Goal: Transaction & Acquisition: Purchase product/service

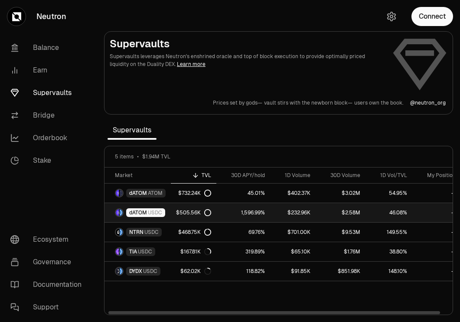
scroll to position [0, 9]
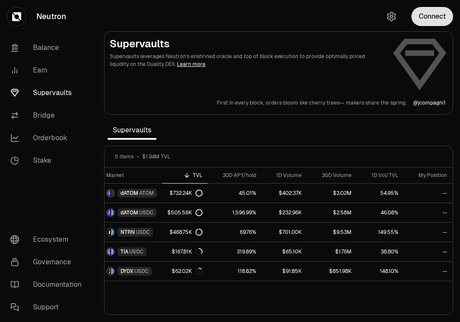
click at [440, 19] on button "Connect" at bounding box center [432, 16] width 42 height 19
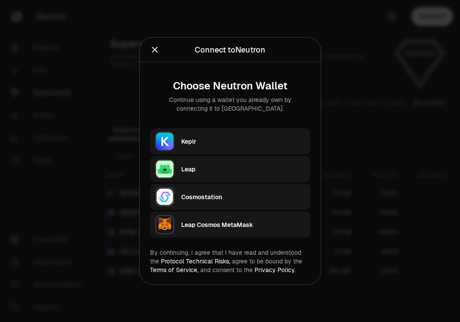
click at [219, 143] on div "Keplr" at bounding box center [243, 141] width 124 height 9
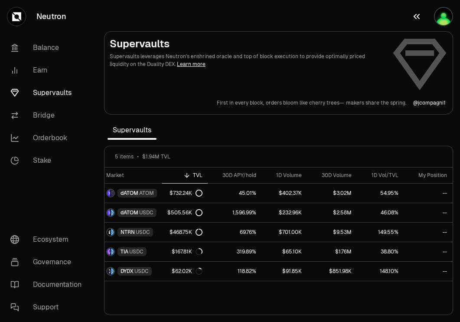
click at [447, 18] on img "button" at bounding box center [443, 16] width 17 height 17
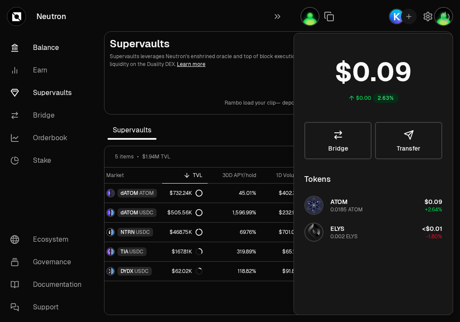
click at [54, 46] on link "Balance" at bounding box center [48, 47] width 90 height 23
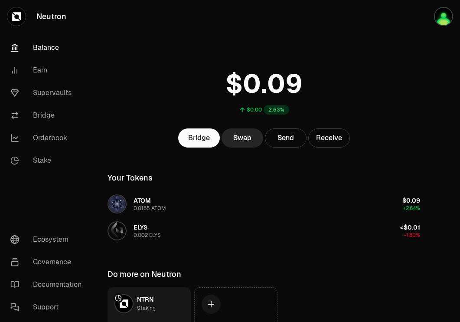
click at [43, 13] on link "Neutron" at bounding box center [48, 16] width 97 height 33
click at [56, 94] on link "Supervaults" at bounding box center [48, 92] width 90 height 23
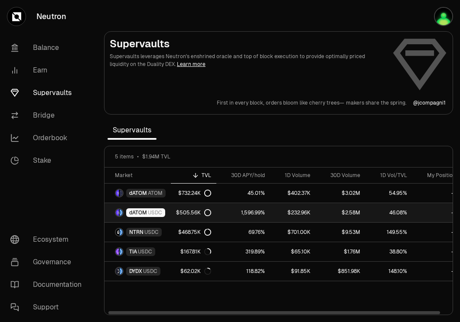
click at [201, 215] on div "$505.56K" at bounding box center [193, 212] width 35 height 7
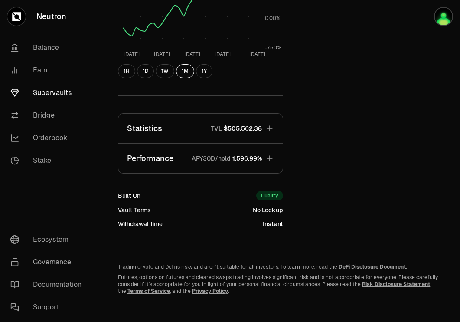
scroll to position [207, 0]
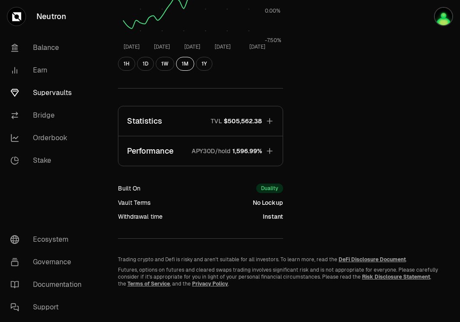
click at [272, 149] on icon "button" at bounding box center [269, 150] width 9 height 9
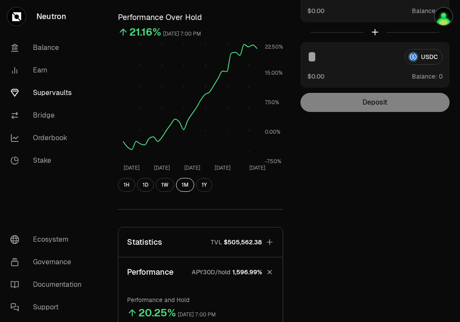
scroll to position [0, 0]
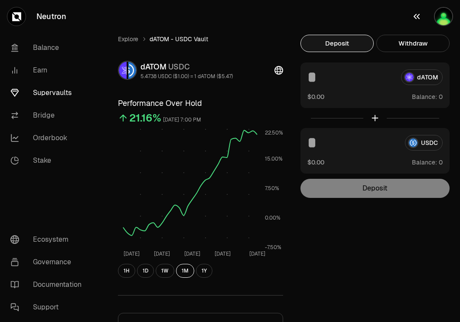
click at [442, 19] on img "button" at bounding box center [443, 16] width 17 height 17
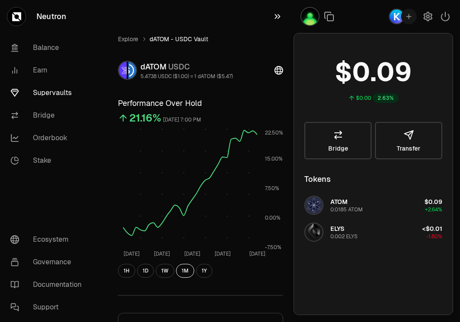
click at [276, 16] on icon "button" at bounding box center [278, 16] width 6 height 5
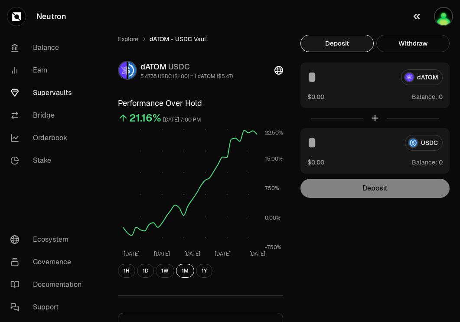
click at [448, 16] on img "button" at bounding box center [443, 16] width 17 height 17
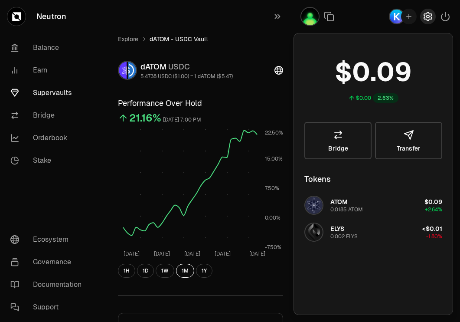
click at [426, 17] on icon "button" at bounding box center [427, 16] width 10 height 10
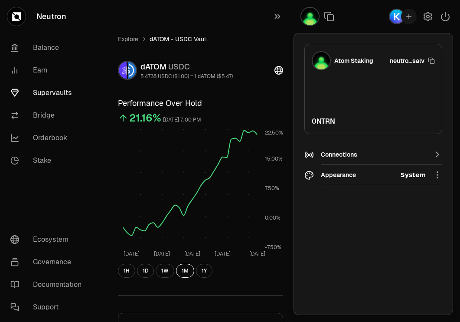
click at [420, 155] on div "Connections" at bounding box center [373, 154] width 105 height 9
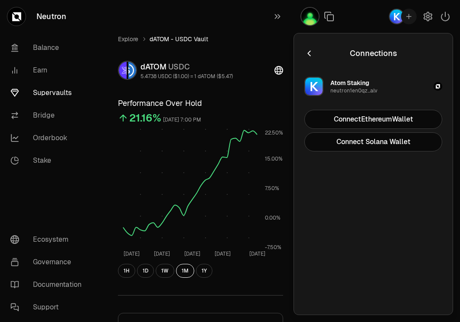
click at [311, 52] on icon "button" at bounding box center [309, 54] width 10 height 10
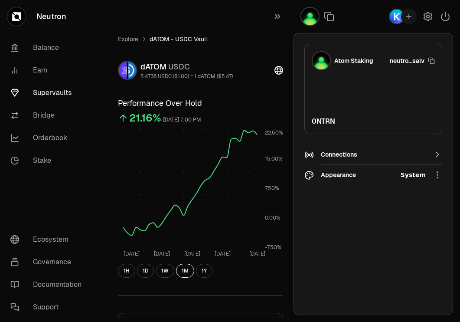
click at [436, 157] on icon "button" at bounding box center [437, 154] width 10 height 10
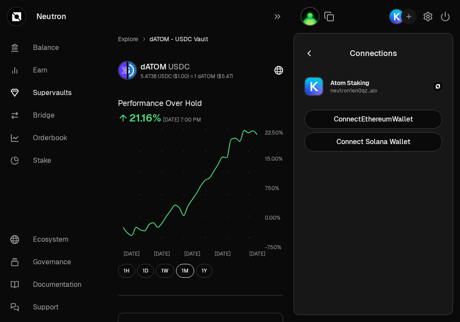
click at [307, 52] on icon "button" at bounding box center [309, 54] width 10 height 10
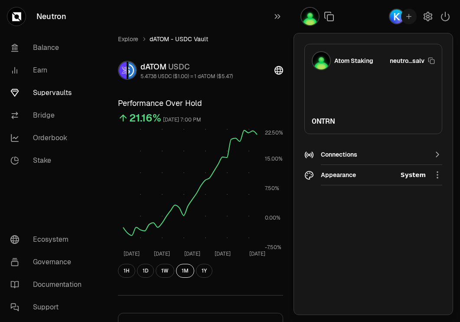
click at [266, 38] on ol "Explore dATOM - USDC Vault" at bounding box center [200, 39] width 165 height 9
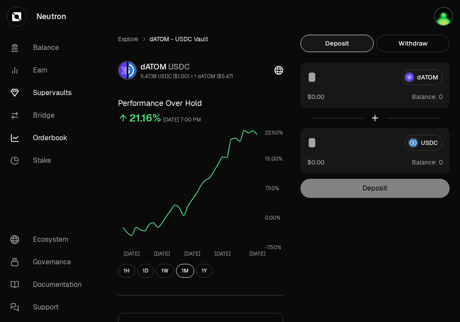
click at [48, 134] on link "Orderbook" at bounding box center [48, 138] width 90 height 23
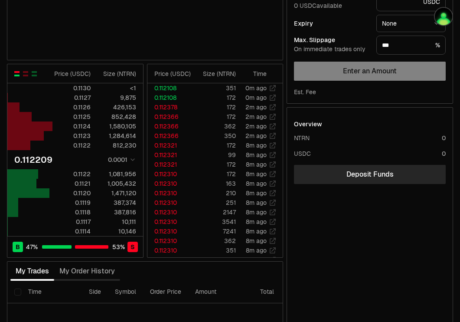
scroll to position [162, 0]
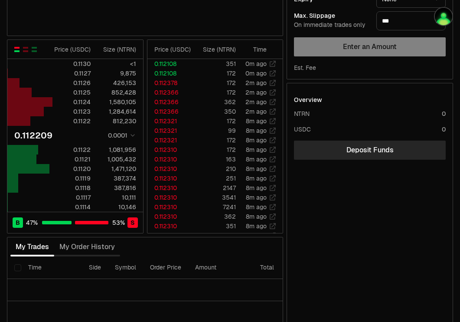
type input "********"
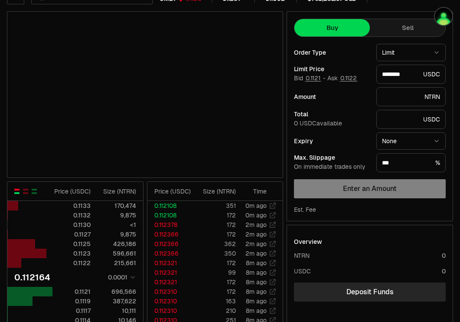
scroll to position [0, 0]
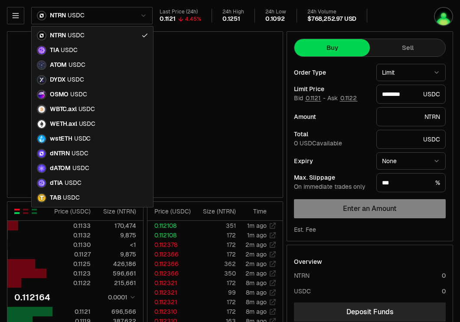
click at [117, 17] on html "Neutron Balance Earn Supervaults Bridge Orderbook Stake Ecosystem Governance Do…" at bounding box center [230, 272] width 460 height 544
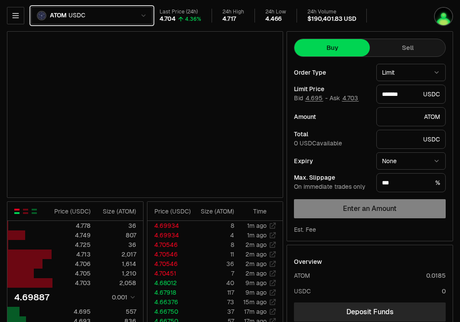
type input "*******"
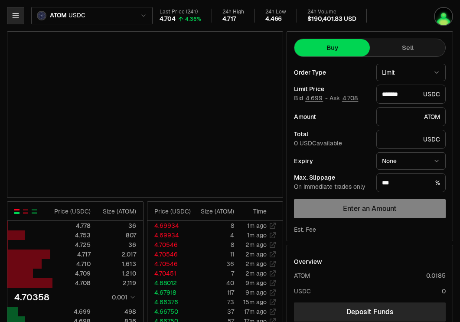
click at [14, 16] on icon "button" at bounding box center [16, 15] width 6 height 4
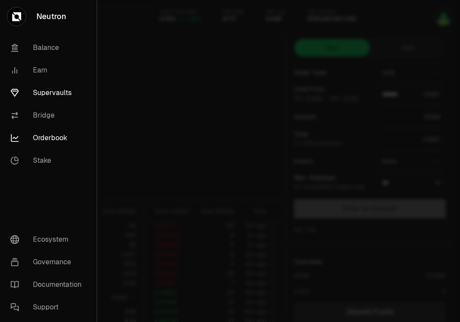
click at [45, 88] on link "Supervaults" at bounding box center [48, 92] width 90 height 23
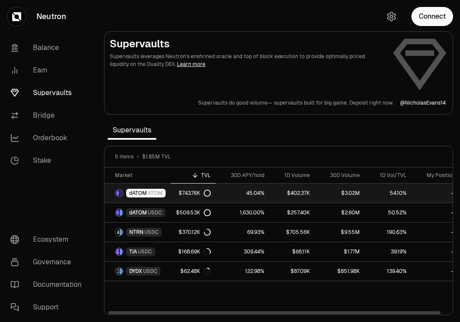
scroll to position [0, 9]
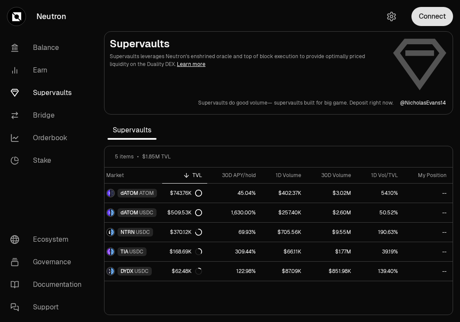
click at [438, 18] on button "Connect" at bounding box center [432, 16] width 42 height 19
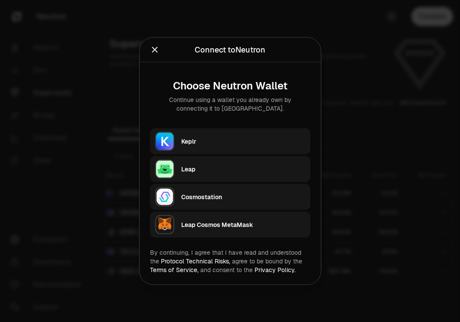
click at [242, 140] on div "Keplr" at bounding box center [243, 141] width 124 height 9
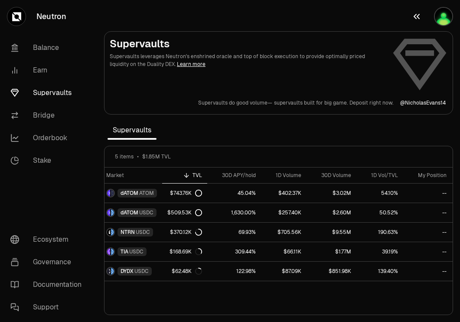
click at [439, 19] on img "button" at bounding box center [443, 16] width 17 height 17
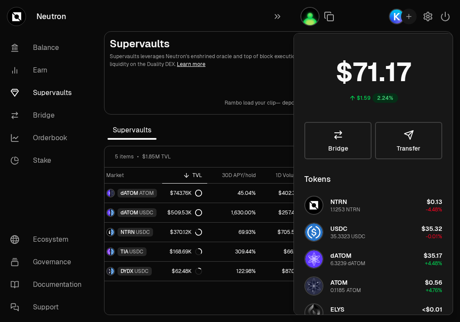
click at [236, 23] on section "Supervaults Supervaults leverages Neutron's enshrined oracle and top of block e…" at bounding box center [278, 161] width 363 height 322
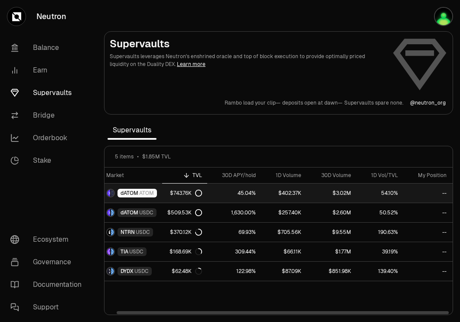
click at [440, 191] on link "--" at bounding box center [430, 192] width 54 height 19
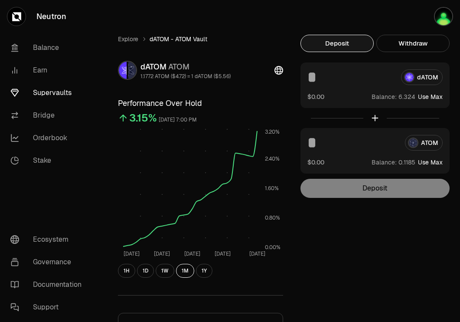
click at [340, 40] on button "Deposit" at bounding box center [336, 43] width 73 height 17
click at [345, 44] on button "Deposit" at bounding box center [336, 43] width 73 height 17
click at [319, 80] on input at bounding box center [350, 77] width 87 height 16
click at [46, 89] on link "Supervaults" at bounding box center [48, 92] width 90 height 23
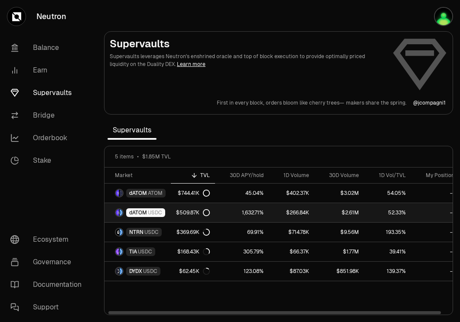
click at [139, 211] on span "dATOM" at bounding box center [138, 212] width 18 height 7
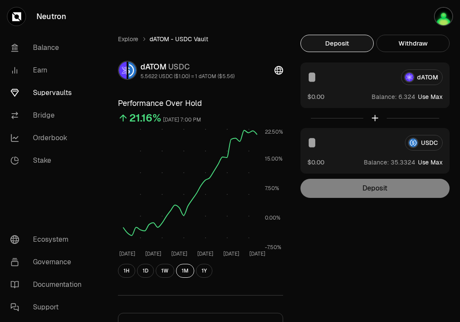
click at [425, 97] on button "Use Max" at bounding box center [430, 96] width 25 height 9
type input "********"
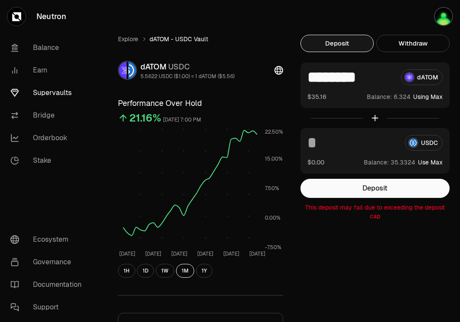
click at [426, 162] on button "Use Max" at bounding box center [430, 162] width 25 height 9
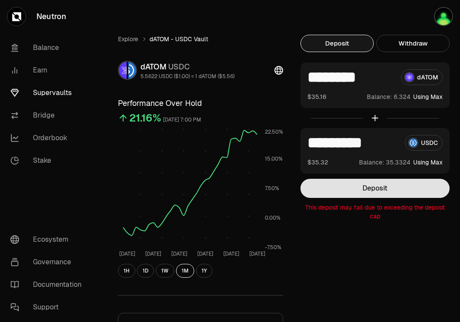
click at [371, 193] on button "Deposit" at bounding box center [374, 188] width 149 height 19
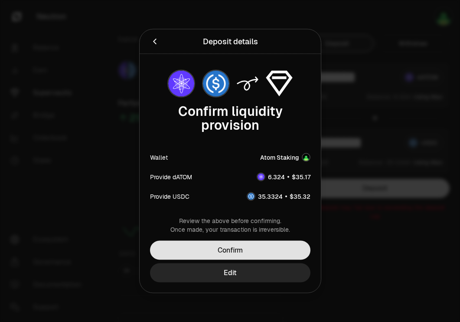
click at [270, 250] on button "Confirm" at bounding box center [230, 249] width 160 height 19
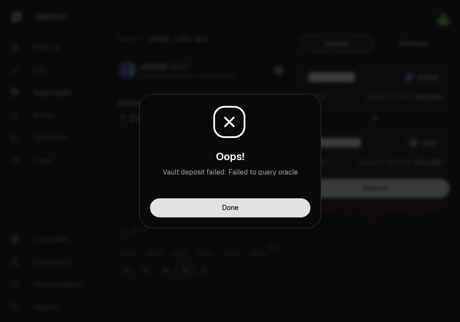
click at [260, 207] on button "Done" at bounding box center [230, 207] width 160 height 19
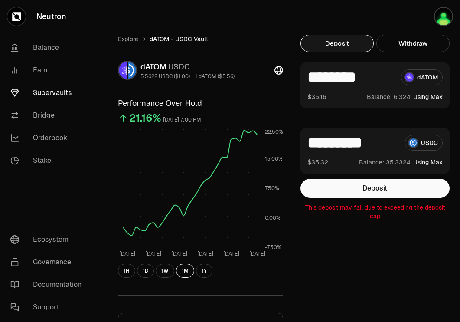
click at [390, 145] on input "*********" at bounding box center [352, 143] width 91 height 16
drag, startPoint x: 390, startPoint y: 145, endPoint x: 344, endPoint y: 146, distance: 45.5
click at [344, 146] on input "*********" at bounding box center [352, 143] width 91 height 16
type input "****"
drag, startPoint x: 383, startPoint y: 77, endPoint x: 337, endPoint y: 76, distance: 45.5
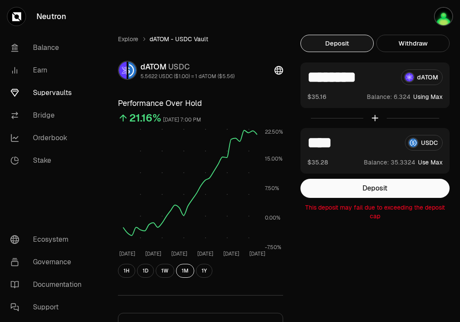
click at [337, 76] on input "********" at bounding box center [350, 77] width 87 height 16
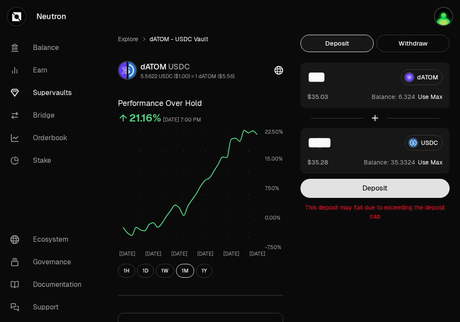
type input "***"
click at [339, 185] on button "Deposit" at bounding box center [374, 188] width 149 height 19
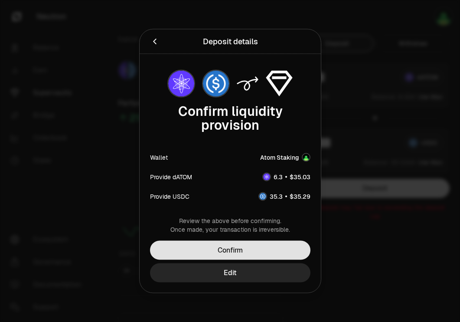
click at [276, 247] on button "Confirm" at bounding box center [230, 249] width 160 height 19
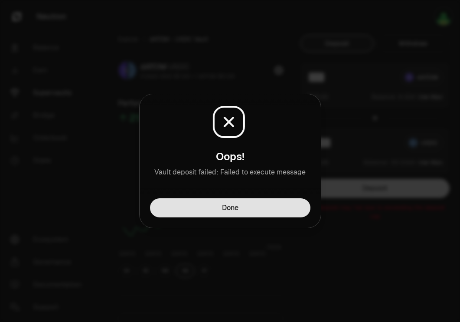
click at [273, 205] on button "Done" at bounding box center [230, 207] width 160 height 19
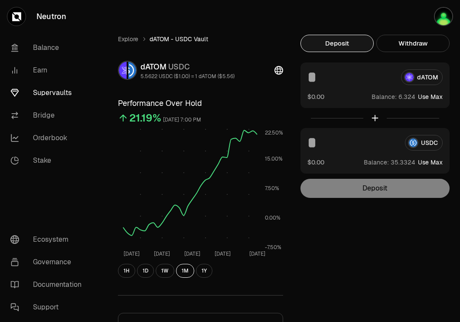
click at [321, 81] on input at bounding box center [350, 77] width 87 height 16
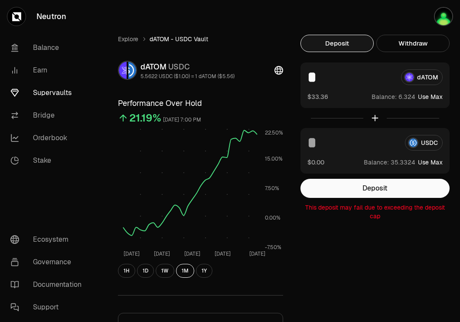
type input "*"
click at [323, 148] on input at bounding box center [352, 143] width 91 height 16
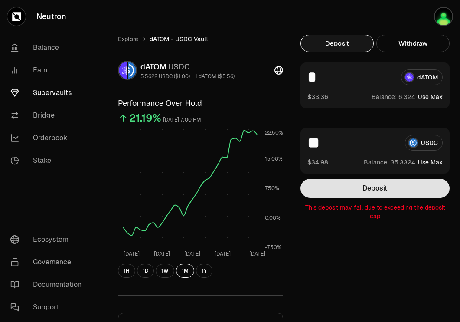
type input "*"
click at [344, 190] on button "Deposit" at bounding box center [374, 188] width 149 height 19
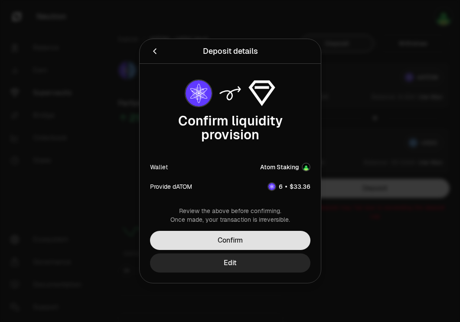
click at [276, 234] on button "Confirm" at bounding box center [230, 240] width 160 height 19
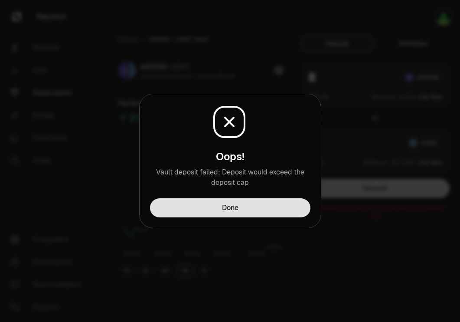
click at [274, 210] on button "Done" at bounding box center [230, 207] width 160 height 19
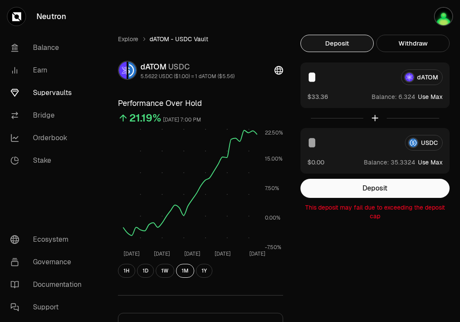
click at [330, 81] on input "*" at bounding box center [350, 77] width 87 height 16
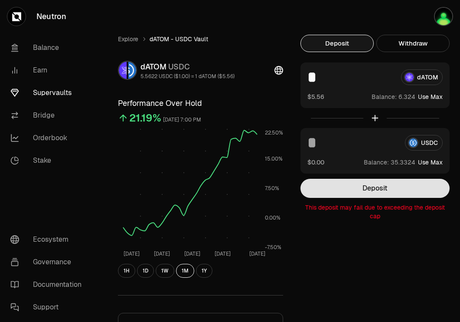
type input "*"
click at [348, 188] on button "Deposit" at bounding box center [374, 188] width 149 height 19
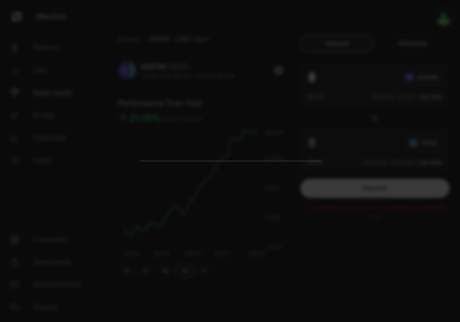
click at [329, 235] on div at bounding box center [230, 161] width 460 height 322
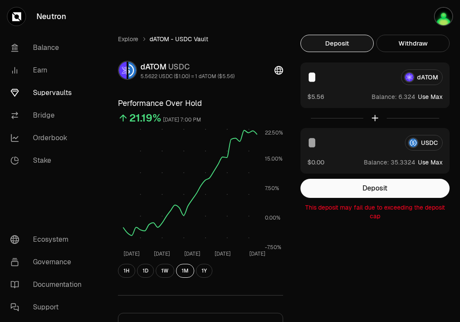
click at [411, 33] on div "Explore dATOM - USDC Vault dATOM USDC 5.5622 USDC ($1.00) = 1 dATOM ($5.56) Per…" at bounding box center [278, 264] width 363 height 528
click at [403, 50] on button "Withdraw" at bounding box center [412, 43] width 73 height 17
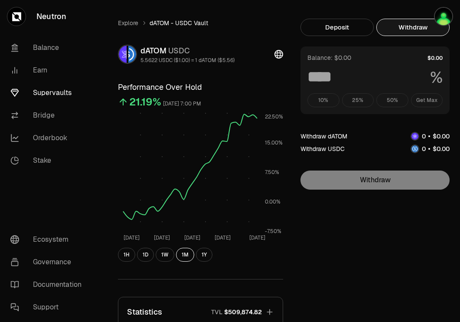
scroll to position [2, 0]
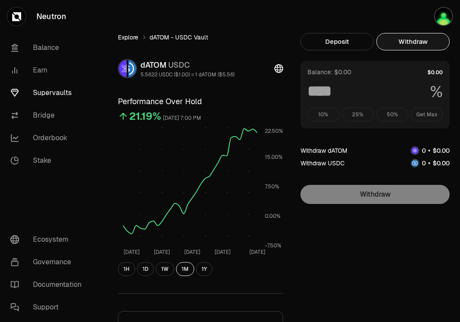
click at [130, 37] on link "Explore" at bounding box center [128, 37] width 20 height 9
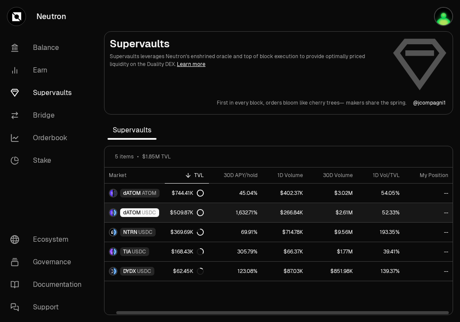
scroll to position [0, 8]
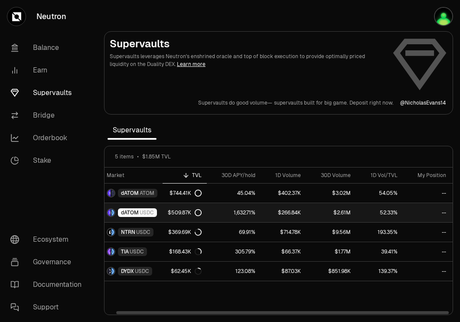
click at [131, 213] on span "dATOM" at bounding box center [130, 212] width 18 height 7
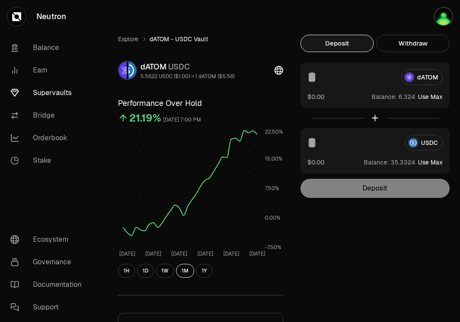
click at [425, 98] on button "Use Max" at bounding box center [430, 96] width 25 height 9
type input "********"
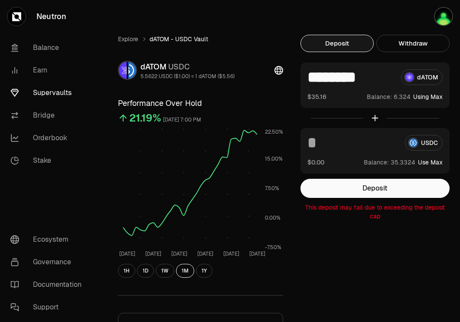
click at [428, 164] on button "Use Max" at bounding box center [430, 162] width 25 height 9
type input "*********"
click at [377, 208] on p "This deposit may fail due to exceeding the deposit cap" at bounding box center [374, 211] width 149 height 17
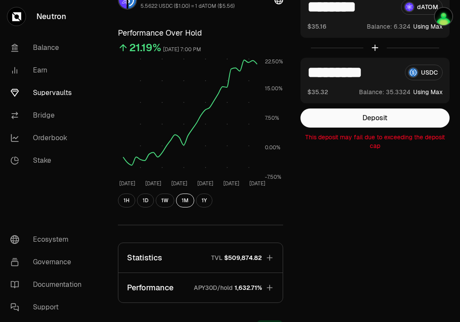
scroll to position [50, 0]
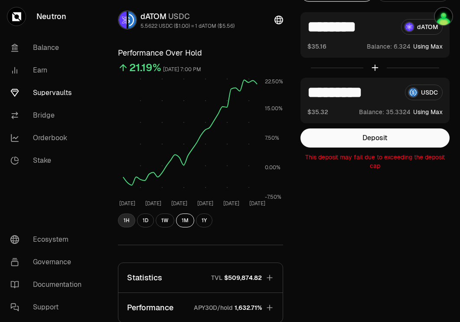
click at [126, 216] on button "1H" at bounding box center [126, 220] width 17 height 14
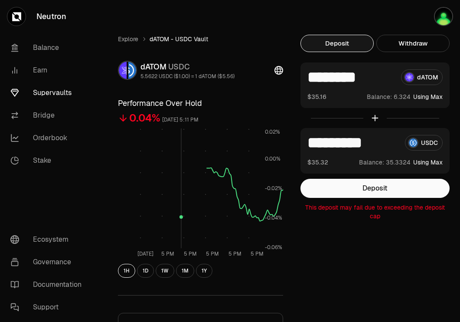
scroll to position [0, 0]
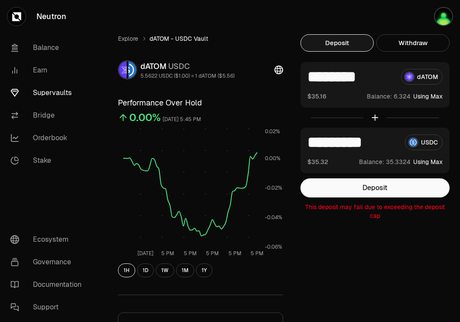
click at [281, 70] on icon at bounding box center [278, 69] width 9 height 9
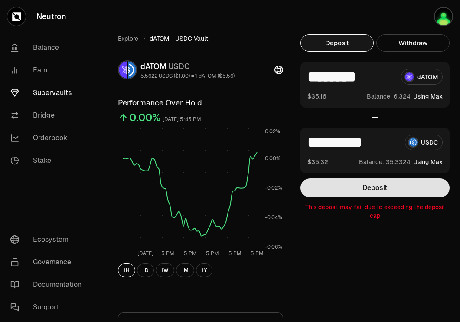
click at [340, 194] on button "Deposit" at bounding box center [374, 187] width 149 height 19
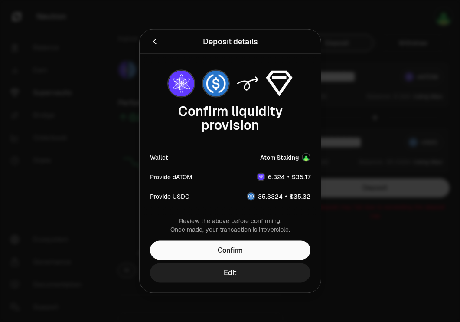
click at [234, 268] on button "Edit" at bounding box center [230, 272] width 160 height 19
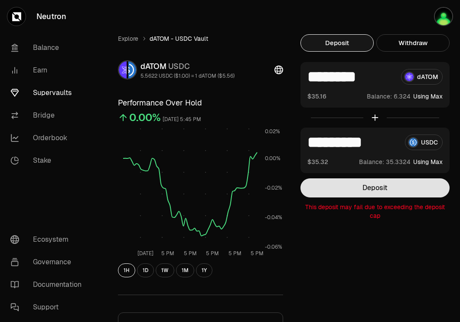
click at [357, 195] on button "Deposit" at bounding box center [374, 187] width 149 height 19
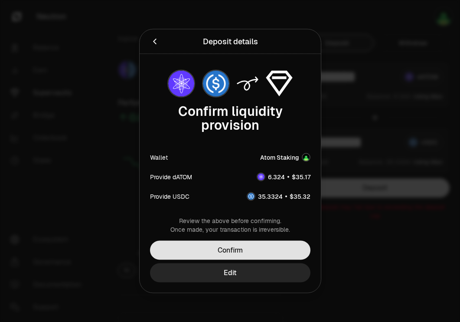
click at [242, 251] on button "Confirm" at bounding box center [230, 249] width 160 height 19
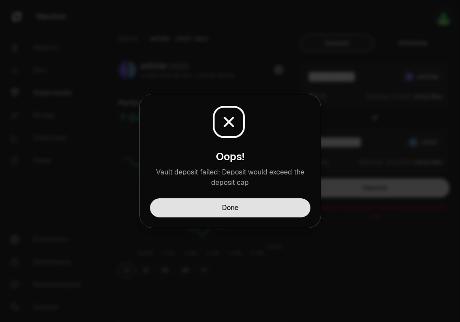
click at [244, 215] on button "Done" at bounding box center [230, 207] width 160 height 19
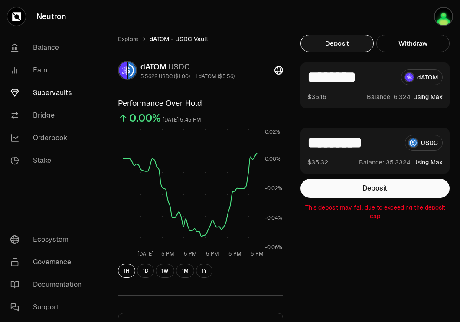
scroll to position [6, 0]
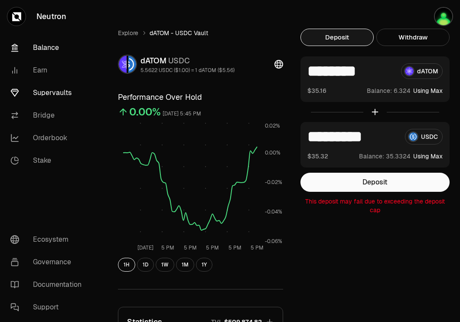
click at [61, 48] on link "Balance" at bounding box center [48, 47] width 90 height 23
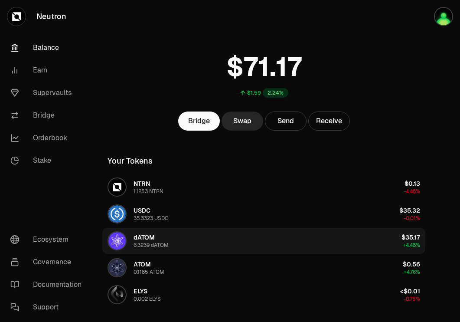
scroll to position [16, 0]
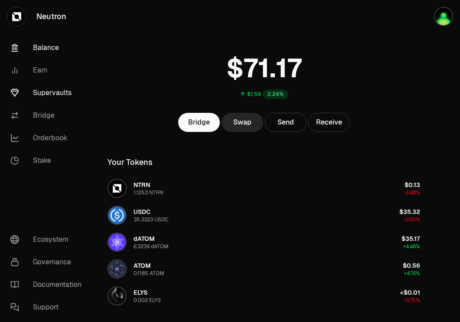
click at [49, 96] on link "Supervaults" at bounding box center [48, 92] width 90 height 23
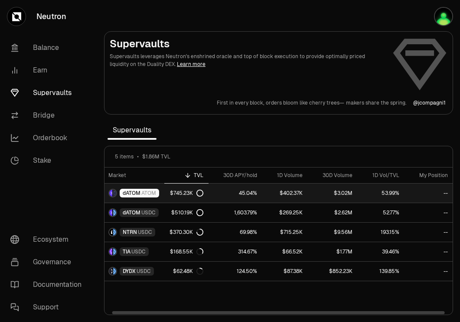
scroll to position [0, 4]
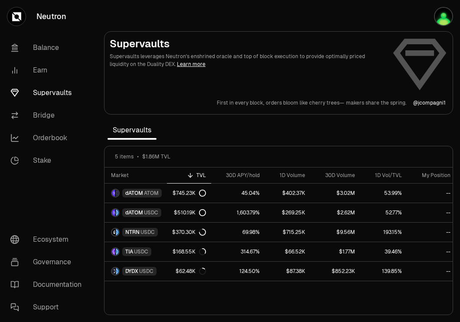
click at [177, 65] on link "Learn more" at bounding box center [191, 64] width 29 height 7
click at [58, 46] on link "Balance" at bounding box center [48, 47] width 90 height 23
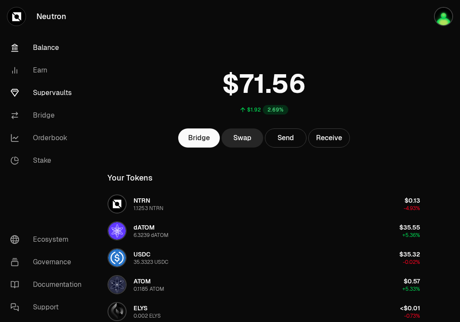
click at [48, 93] on link "Supervaults" at bounding box center [48, 92] width 90 height 23
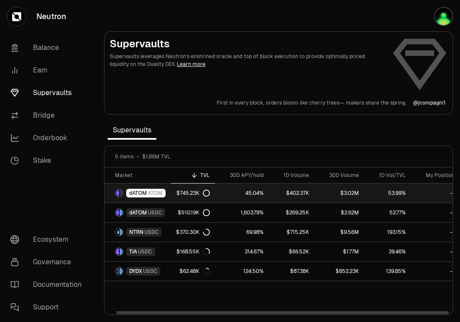
scroll to position [0, 8]
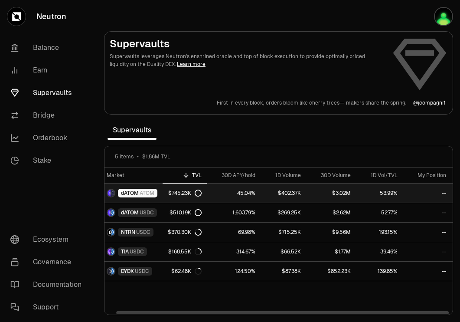
click at [141, 193] on span "ATOM" at bounding box center [147, 192] width 15 height 7
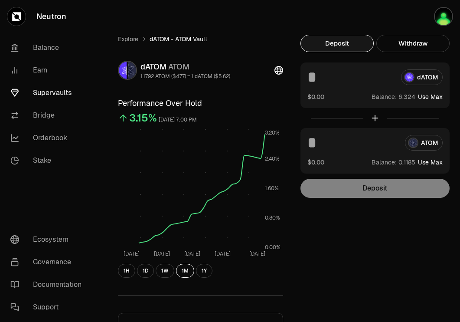
click at [431, 96] on button "Use Max" at bounding box center [430, 96] width 25 height 9
type input "********"
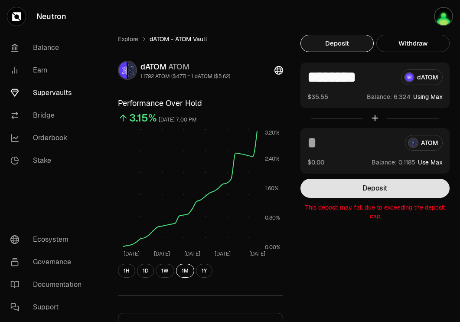
click at [371, 192] on button "Deposit" at bounding box center [374, 188] width 149 height 19
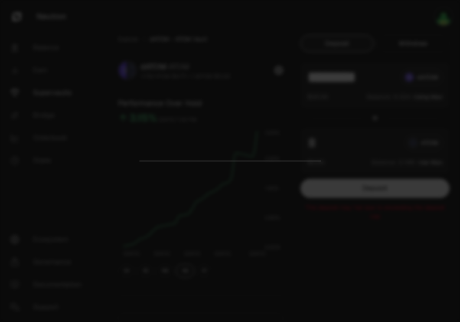
click at [339, 250] on div at bounding box center [230, 161] width 460 height 322
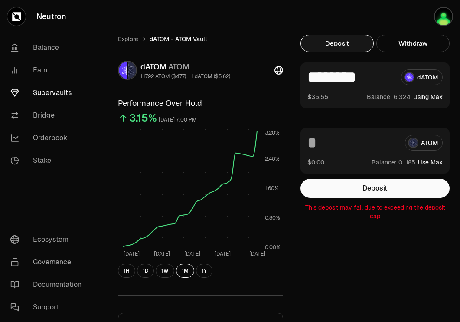
click at [62, 97] on link "Supervaults" at bounding box center [48, 92] width 90 height 23
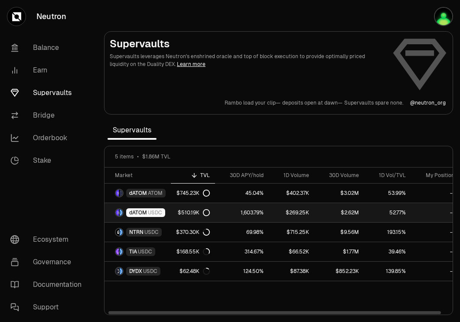
click at [148, 209] on span "USDC" at bounding box center [155, 212] width 14 height 7
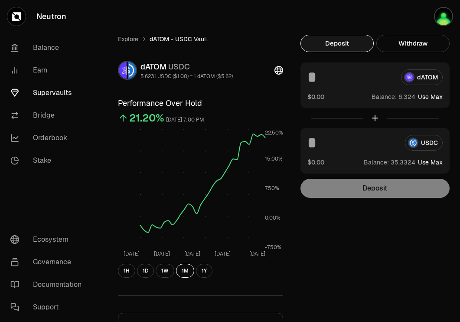
click at [425, 95] on button "Use Max" at bounding box center [430, 96] width 25 height 9
type input "********"
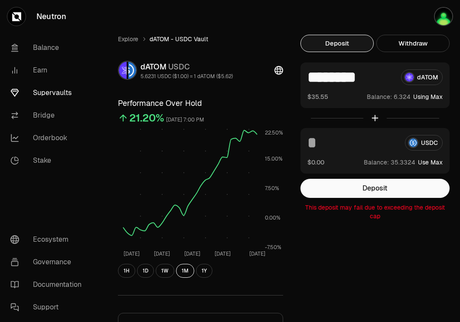
click at [424, 162] on button "Use Max" at bounding box center [430, 162] width 25 height 9
type input "*********"
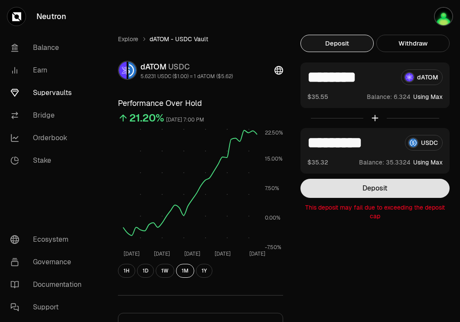
click at [364, 192] on button "Deposit" at bounding box center [374, 188] width 149 height 19
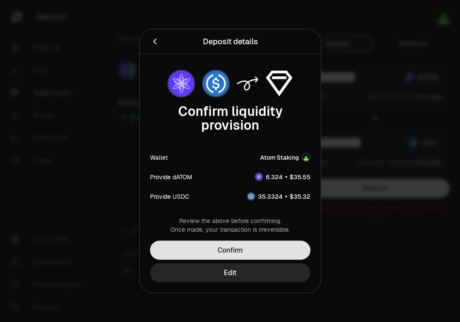
click at [279, 242] on button "Confirm" at bounding box center [230, 249] width 160 height 19
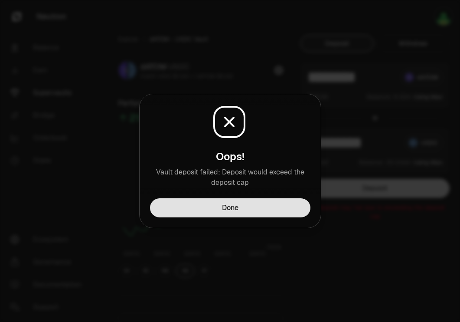
click at [293, 209] on button "Done" at bounding box center [230, 207] width 160 height 19
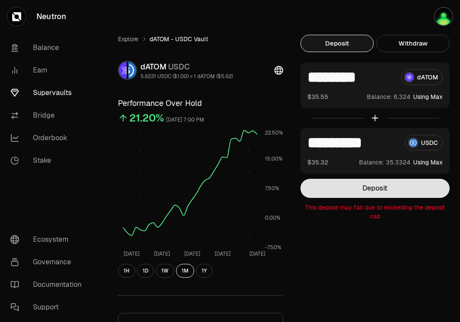
click at [365, 192] on button "Deposit" at bounding box center [374, 188] width 149 height 19
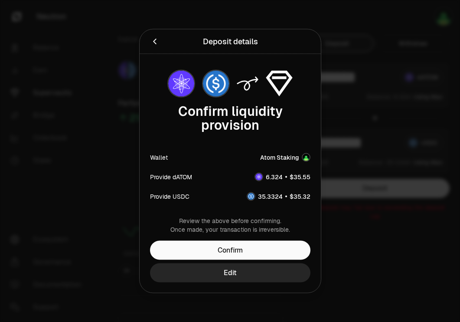
click at [352, 231] on div at bounding box center [230, 161] width 460 height 322
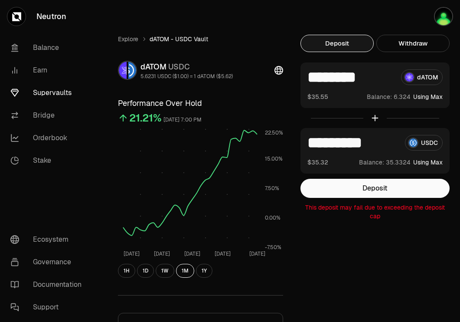
click at [44, 91] on link "Supervaults" at bounding box center [48, 92] width 90 height 23
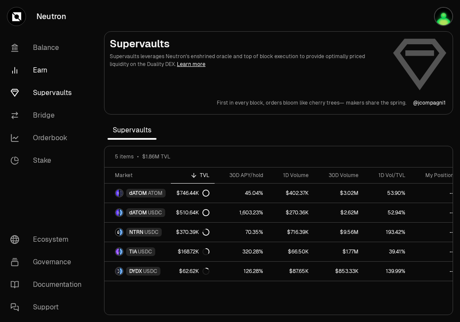
click at [56, 75] on link "Earn" at bounding box center [48, 70] width 90 height 23
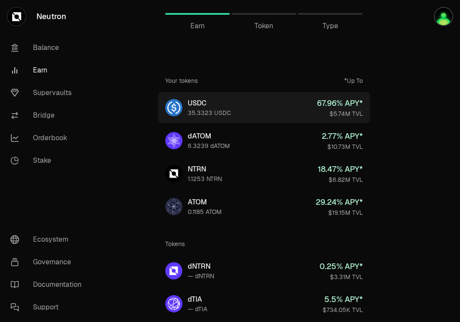
click at [277, 107] on link "USDC 35.3323 USDC 67.96 % APY* $5.74M TVL" at bounding box center [263, 107] width 211 height 31
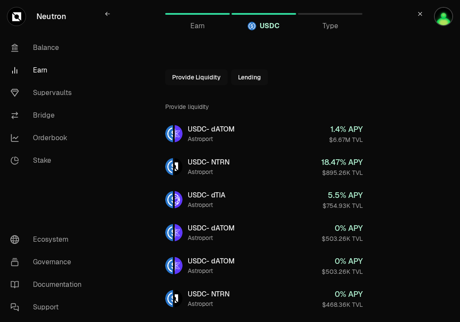
click at [246, 71] on button "Lending" at bounding box center [249, 77] width 37 height 16
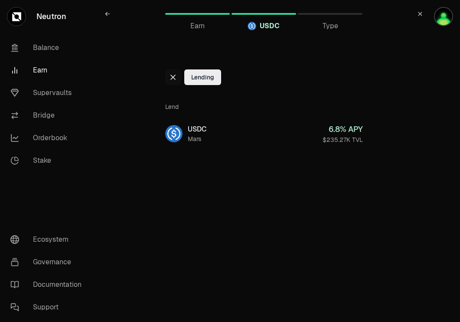
click at [172, 79] on icon at bounding box center [172, 77] width 7 height 7
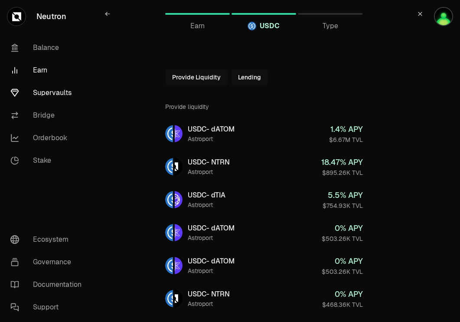
click at [62, 94] on link "Supervaults" at bounding box center [48, 92] width 90 height 23
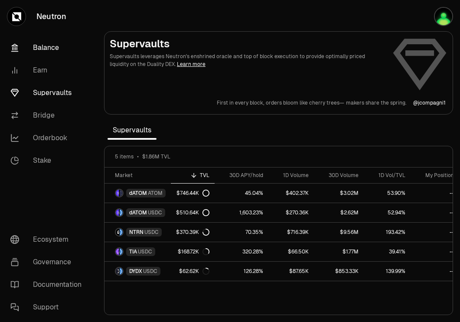
click at [53, 46] on link "Balance" at bounding box center [48, 47] width 90 height 23
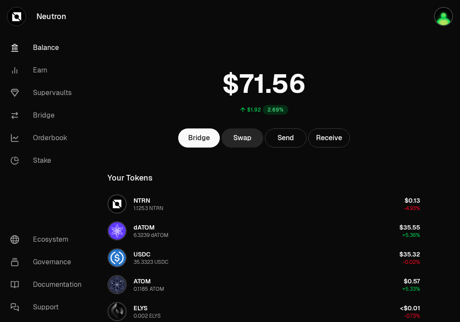
scroll to position [1, 0]
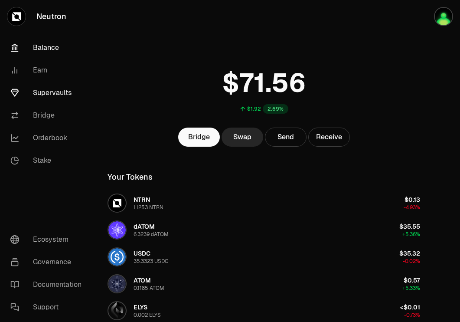
click at [53, 92] on link "Supervaults" at bounding box center [48, 92] width 90 height 23
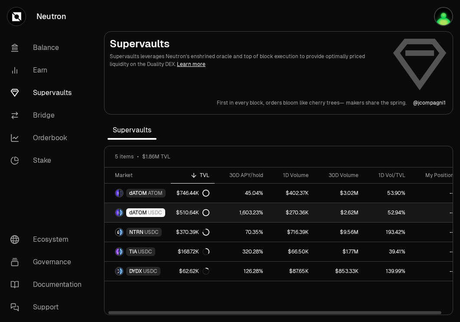
click at [148, 211] on span "USDC" at bounding box center [155, 212] width 14 height 7
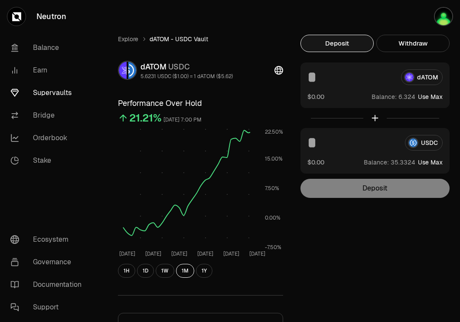
click at [425, 96] on button "Use Max" at bounding box center [430, 96] width 25 height 9
type input "********"
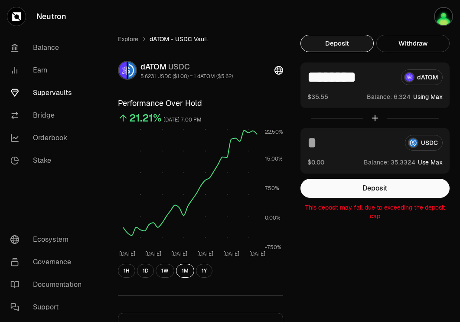
click at [425, 161] on button "Use Max" at bounding box center [430, 162] width 25 height 9
type input "*********"
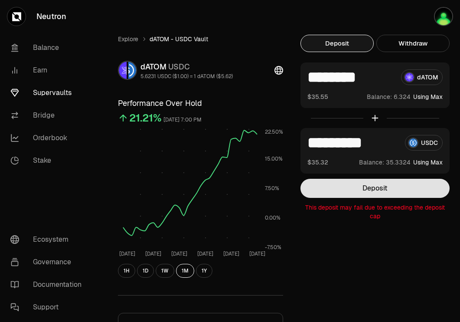
click at [372, 188] on button "Deposit" at bounding box center [374, 188] width 149 height 19
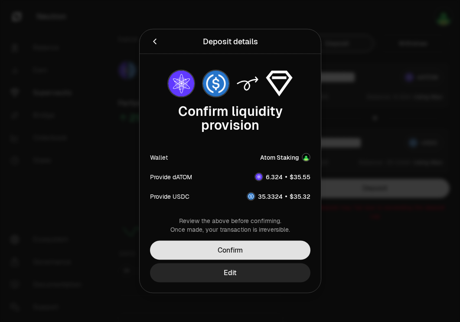
click at [279, 242] on button "Confirm" at bounding box center [230, 249] width 160 height 19
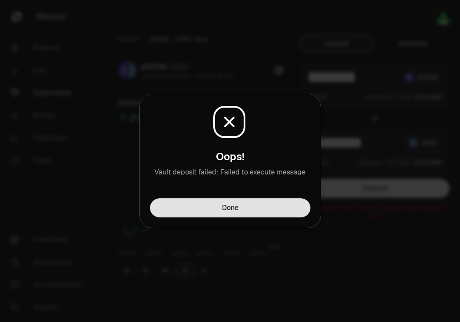
click at [273, 205] on button "Done" at bounding box center [230, 207] width 160 height 19
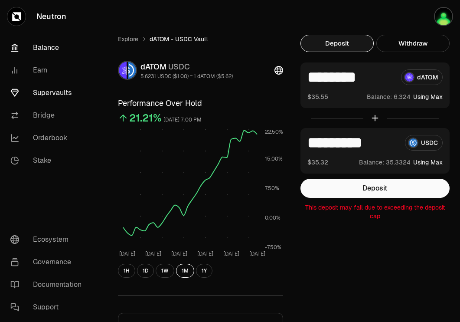
click at [46, 45] on link "Balance" at bounding box center [48, 47] width 90 height 23
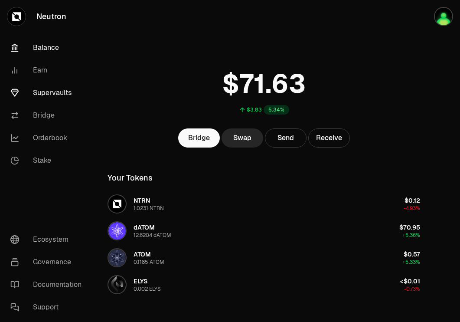
click at [59, 95] on link "Supervaults" at bounding box center [48, 92] width 90 height 23
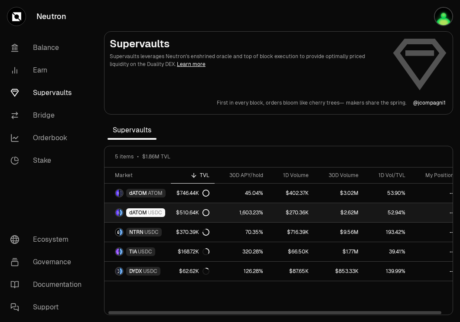
click at [146, 213] on span "dATOM" at bounding box center [138, 212] width 18 height 7
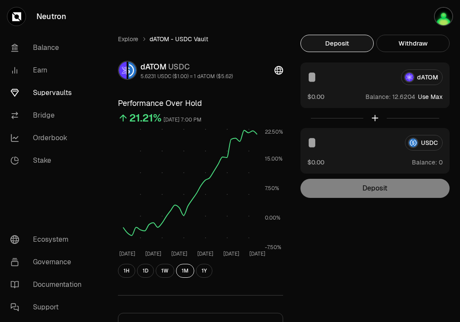
click at [434, 98] on button "Use Max" at bounding box center [430, 96] width 25 height 9
type input "*********"
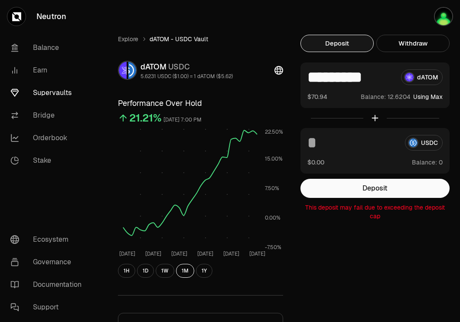
click at [267, 31] on div "Explore dATOM - USDC Vault dATOM USDC 5.6231 USDC ($1.00) = 1 dATOM ($5.62) Per…" at bounding box center [278, 264] width 363 height 528
click at [44, 143] on link "Orderbook" at bounding box center [48, 138] width 90 height 23
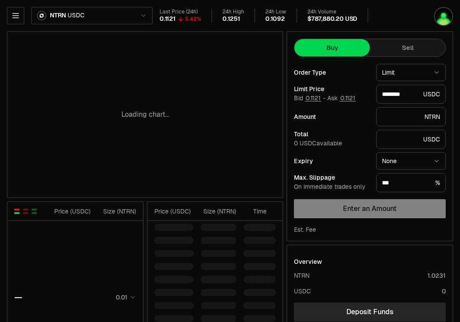
type input "********"
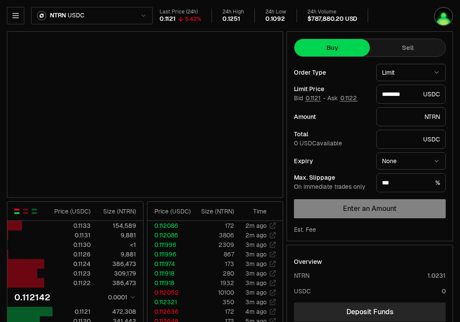
click at [71, 13] on html "Neutron Balance Earn Supervaults Bridge Orderbook Stake Ecosystem Governance Do…" at bounding box center [230, 272] width 460 height 544
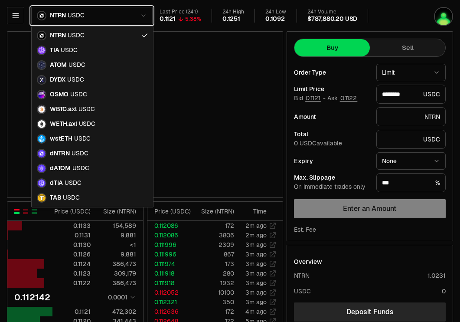
click at [386, 11] on html "Neutron Balance Earn Supervaults Bridge Orderbook Stake Ecosystem Governance Do…" at bounding box center [230, 272] width 460 height 544
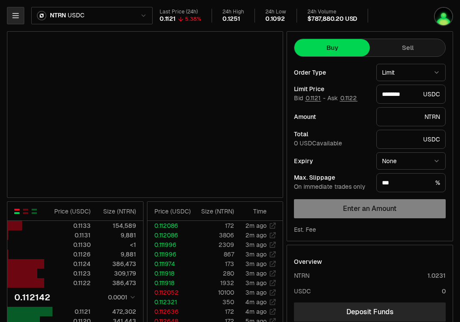
click at [17, 14] on icon "button" at bounding box center [15, 15] width 9 height 9
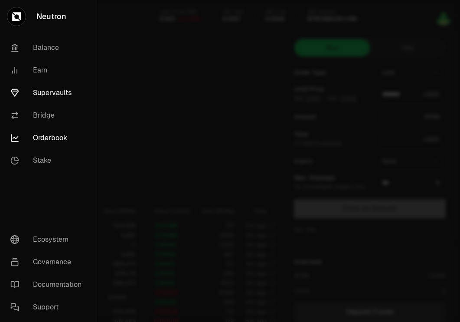
click at [56, 95] on link "Supervaults" at bounding box center [48, 92] width 90 height 23
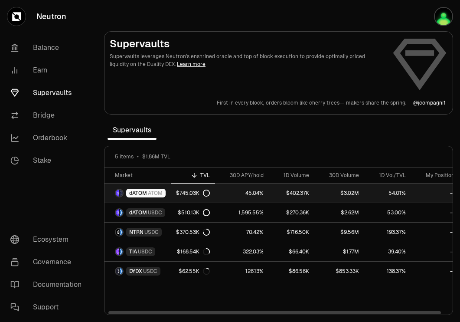
click at [142, 194] on span "dATOM" at bounding box center [138, 192] width 18 height 7
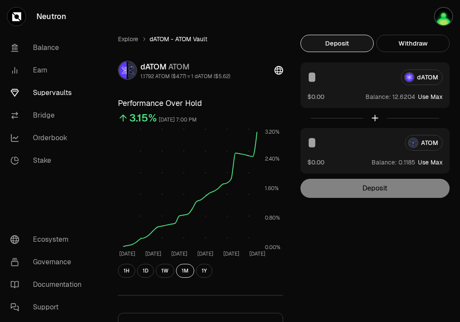
click at [425, 96] on button "Use Max" at bounding box center [430, 96] width 25 height 9
type input "*********"
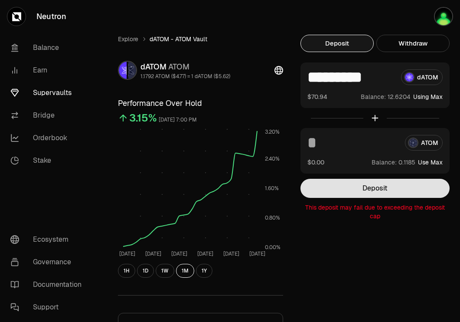
click at [398, 193] on button "Deposit" at bounding box center [374, 188] width 149 height 19
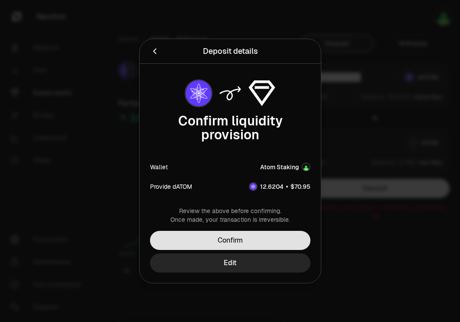
click at [284, 242] on button "Confirm" at bounding box center [230, 240] width 160 height 19
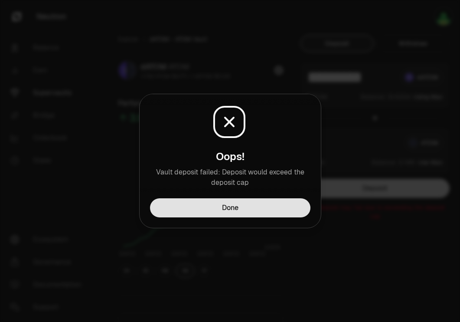
click at [271, 208] on button "Done" at bounding box center [230, 207] width 160 height 19
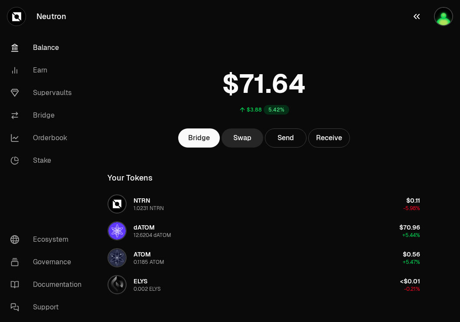
click at [420, 17] on icon "button" at bounding box center [416, 16] width 10 height 10
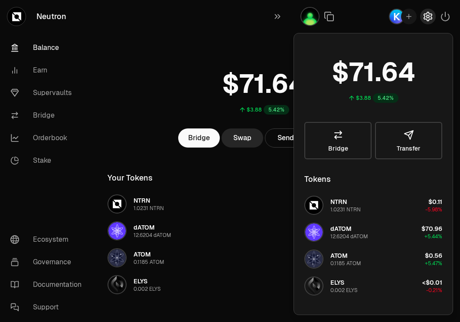
click at [427, 18] on icon "button" at bounding box center [427, 16] width 10 height 10
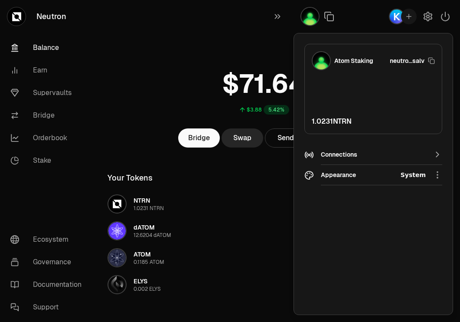
click at [437, 175] on html "Neutron Balance Earn Supervaults Bridge Orderbook Stake Ecosystem Governance Do…" at bounding box center [230, 222] width 460 height 445
click at [376, 231] on div "System" at bounding box center [400, 232] width 79 height 17
click at [422, 174] on html "Neutron Balance Earn Supervaults Bridge Orderbook Stake Ecosystem Governance Do…" at bounding box center [230, 222] width 460 height 445
click at [384, 200] on div "Light" at bounding box center [400, 197] width 79 height 17
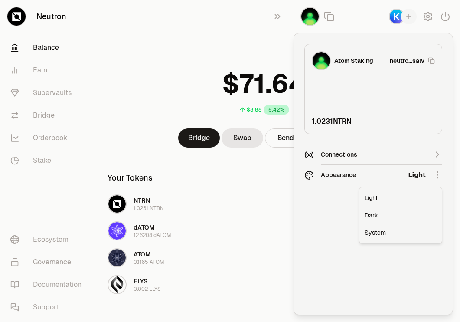
click at [417, 171] on html "Neutron Balance Earn Supervaults Bridge Orderbook Stake Ecosystem Governance Do…" at bounding box center [230, 222] width 460 height 445
click at [384, 217] on div "Dark" at bounding box center [400, 214] width 79 height 17
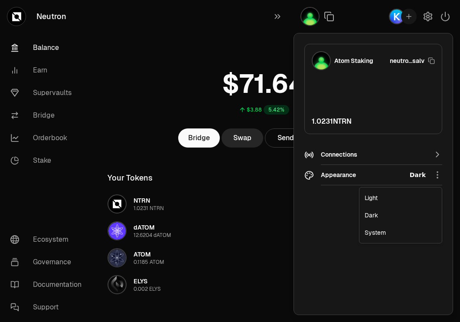
click at [414, 174] on html "Neutron Balance Earn Supervaults Bridge Orderbook Stake Ecosystem Governance Do…" at bounding box center [230, 222] width 460 height 445
click at [381, 233] on div "System" at bounding box center [400, 232] width 79 height 17
click at [416, 173] on html "Neutron Balance Earn Supervaults Bridge Orderbook Stake Ecosystem Governance Do…" at bounding box center [230, 222] width 460 height 445
click at [391, 215] on div "Dark" at bounding box center [400, 214] width 79 height 17
click at [439, 173] on html "Neutron Balance Earn Supervaults Bridge Orderbook Stake Ecosystem Governance Do…" at bounding box center [230, 222] width 460 height 445
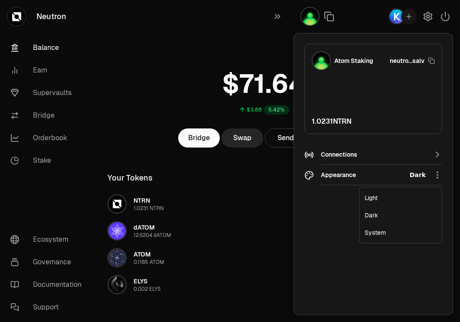
click at [319, 253] on html "Neutron Balance Earn Supervaults Bridge Orderbook Stake Ecosystem Governance Do…" at bounding box center [230, 222] width 460 height 445
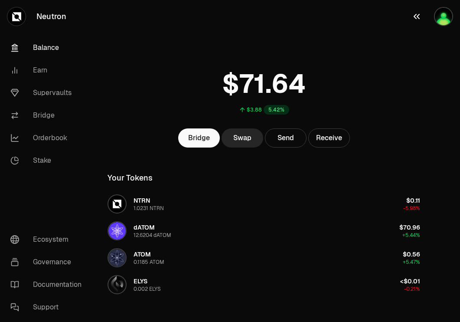
click at [445, 16] on img "button" at bounding box center [443, 16] width 17 height 17
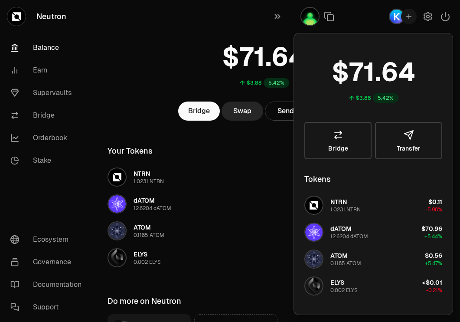
scroll to position [28, 0]
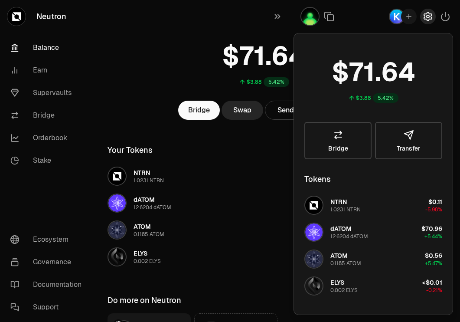
click at [427, 17] on icon "button" at bounding box center [427, 16] width 3 height 3
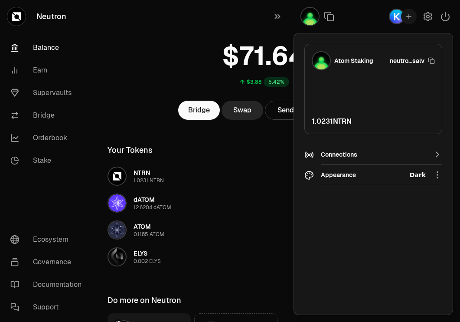
click at [395, 153] on div "Connections" at bounding box center [373, 154] width 105 height 9
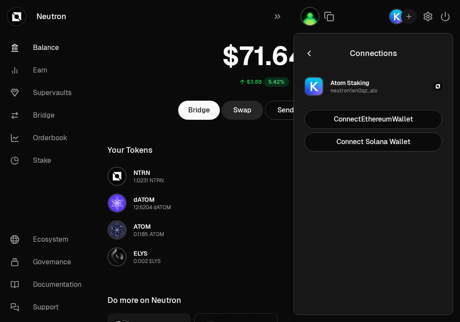
click at [266, 139] on div "$3.88 5.42% Bridge Swap Send Receive Your Tokens NTRN 1.0231 NTRN $0.11 -5.98% …" at bounding box center [263, 177] width 333 height 410
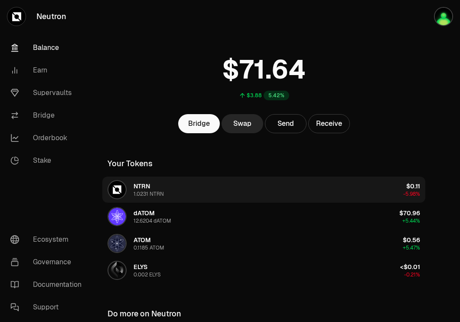
scroll to position [0, 0]
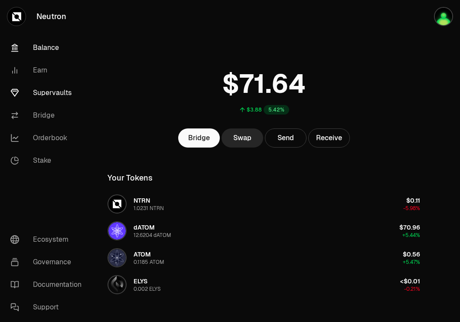
click at [64, 92] on link "Supervaults" at bounding box center [48, 92] width 90 height 23
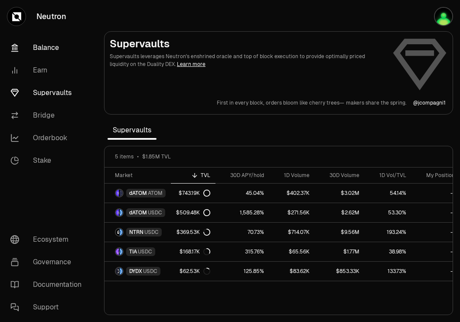
click at [33, 44] on link "Balance" at bounding box center [48, 47] width 90 height 23
